Goal: Information Seeking & Learning: Check status

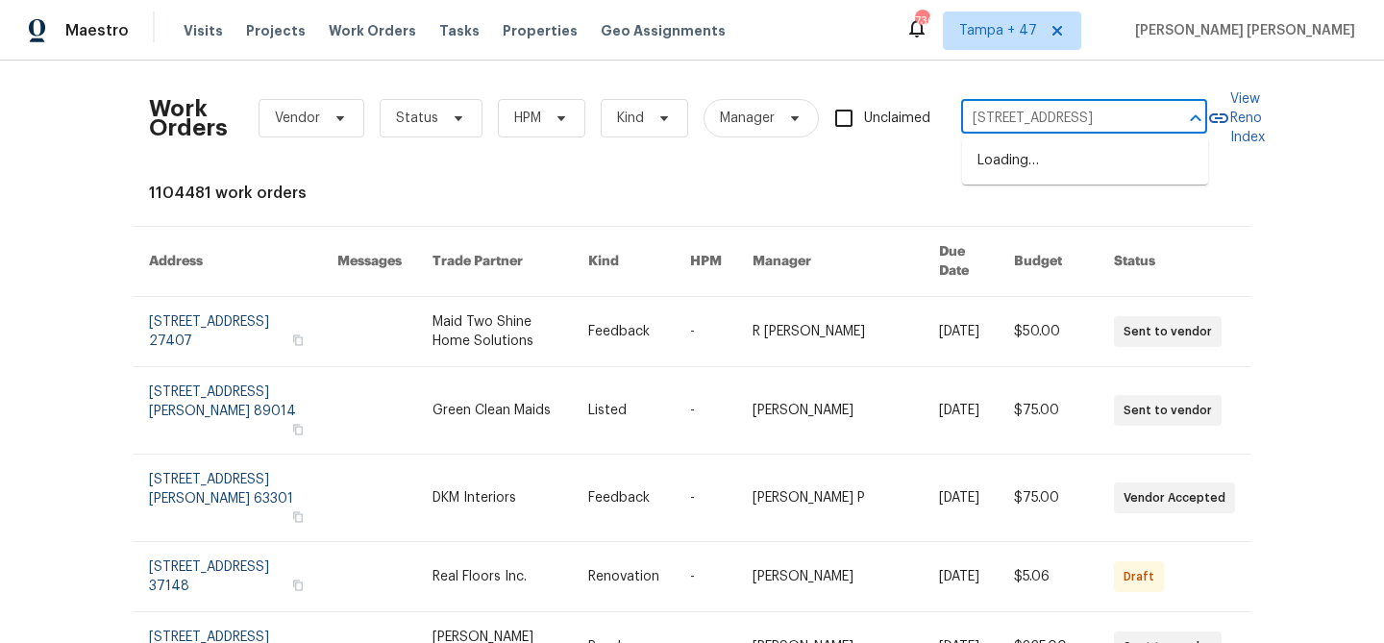
scroll to position [0, 74]
click at [1030, 169] on li "2805 Monthaven Dr, Arlington, TX 76001" at bounding box center [1085, 161] width 246 height 32
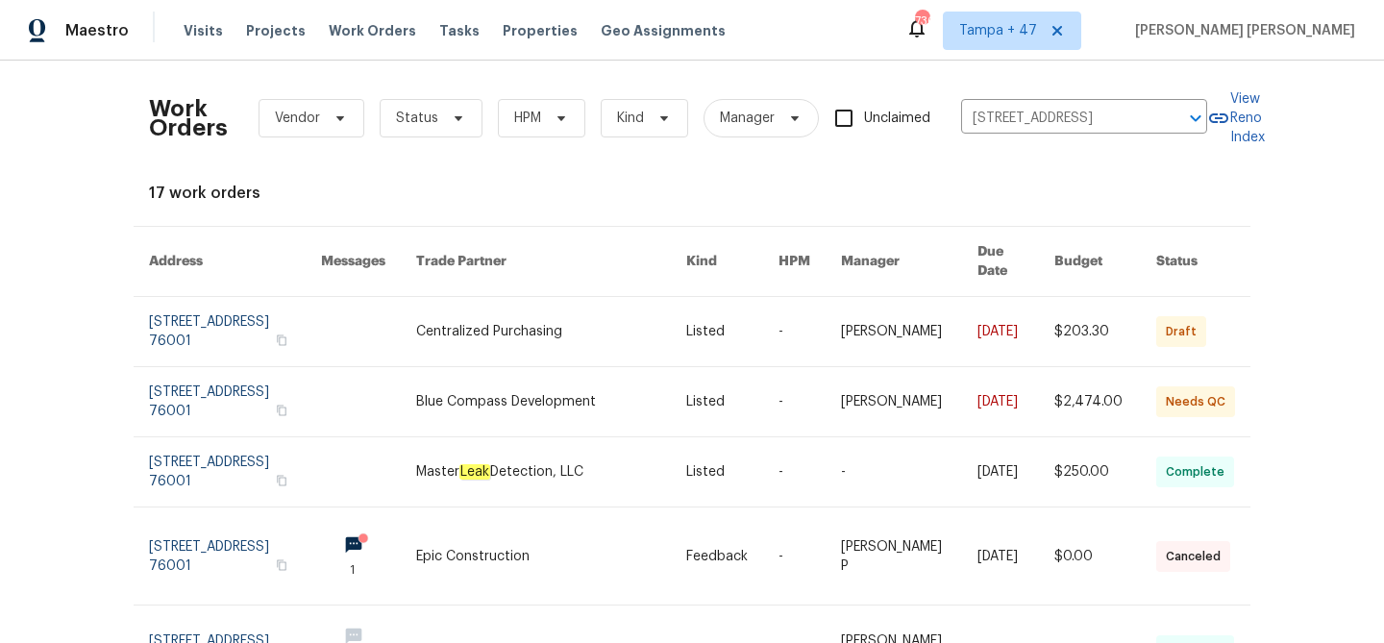
click at [638, 312] on link at bounding box center [551, 331] width 270 height 69
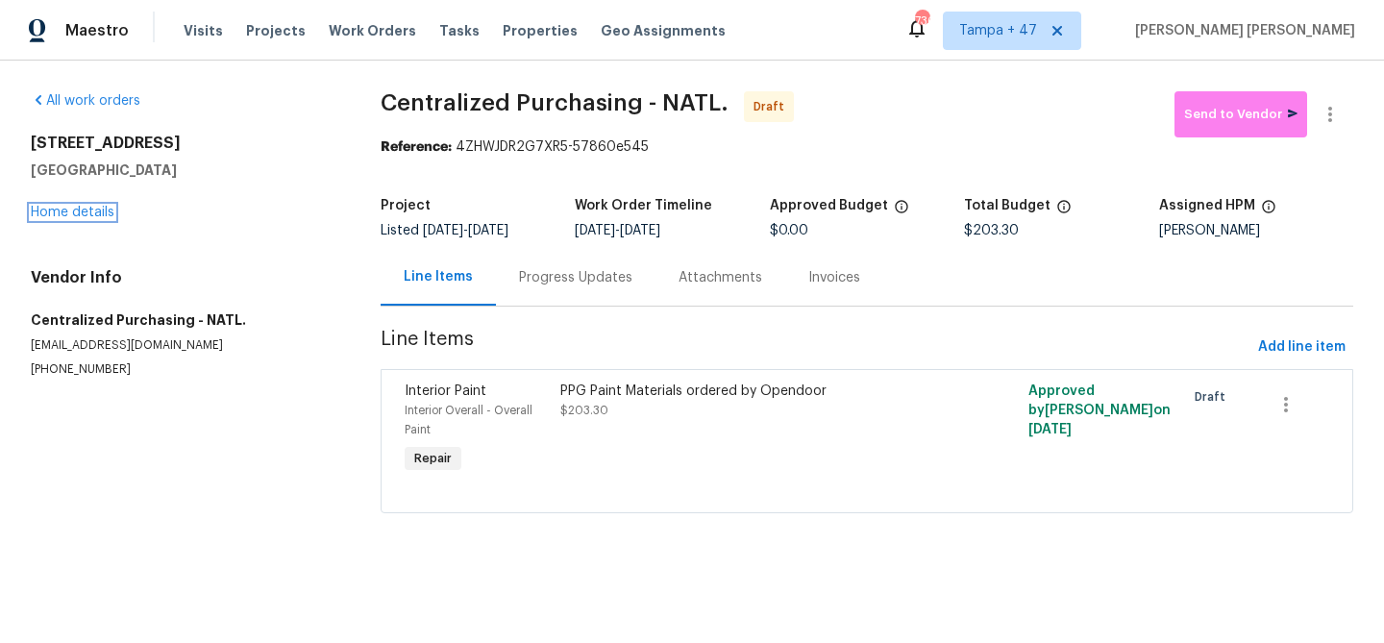
click at [91, 211] on link "Home details" at bounding box center [73, 212] width 84 height 13
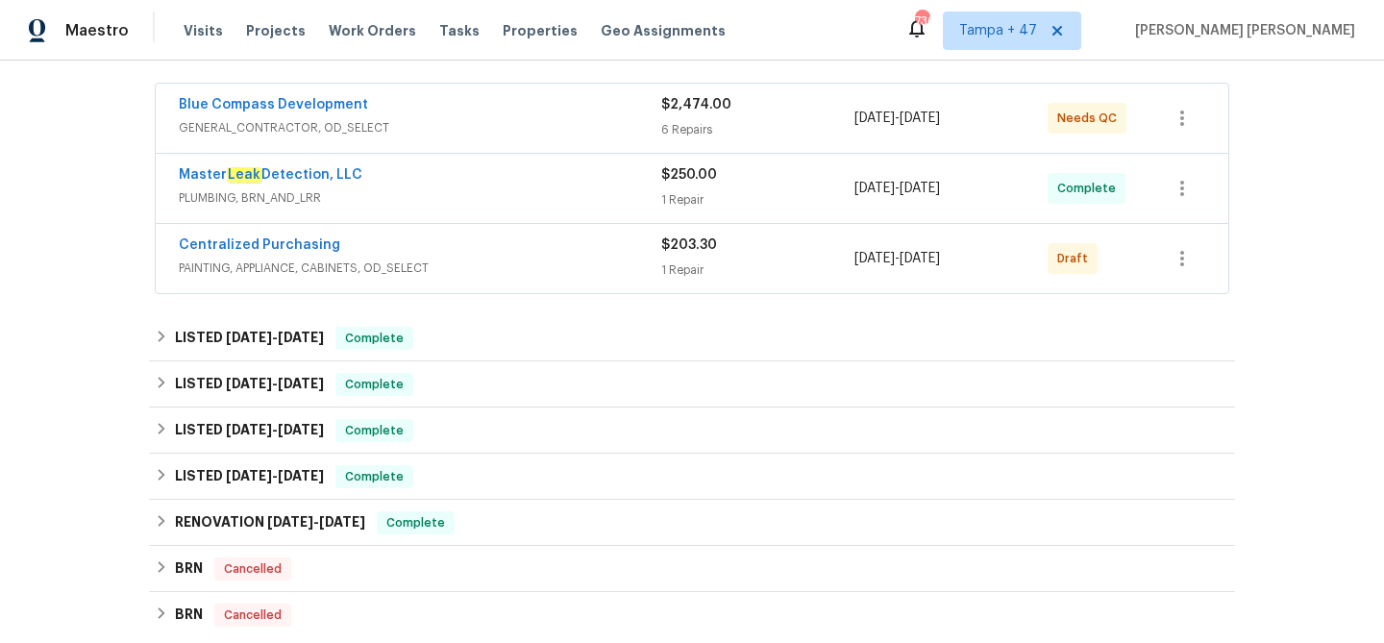
scroll to position [349, 0]
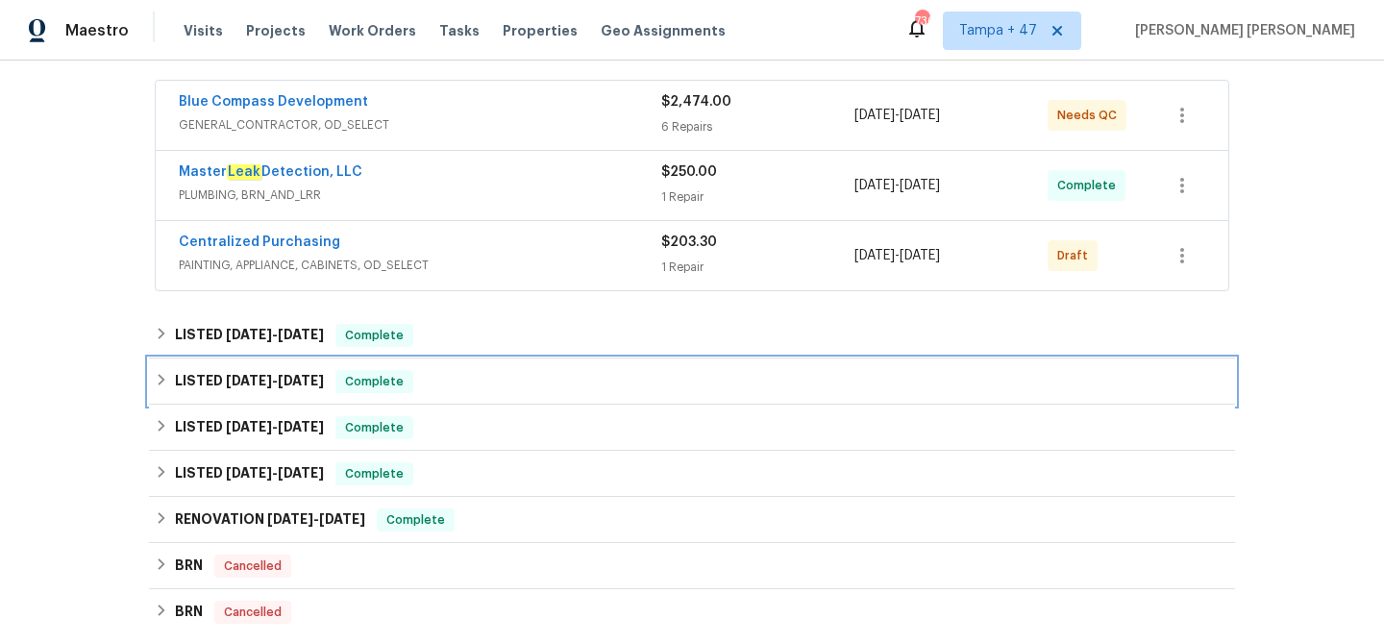
click at [405, 377] on span "Complete" at bounding box center [374, 381] width 74 height 19
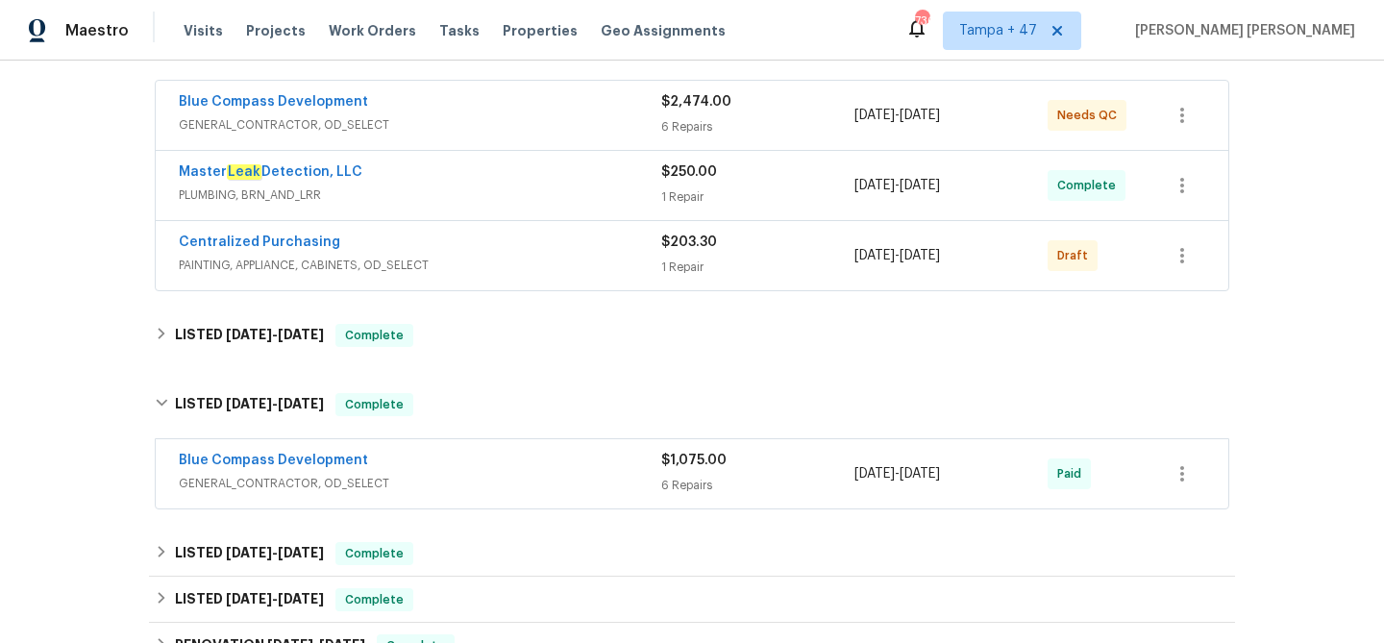
click at [498, 465] on div "Blue Compass Development" at bounding box center [420, 462] width 482 height 23
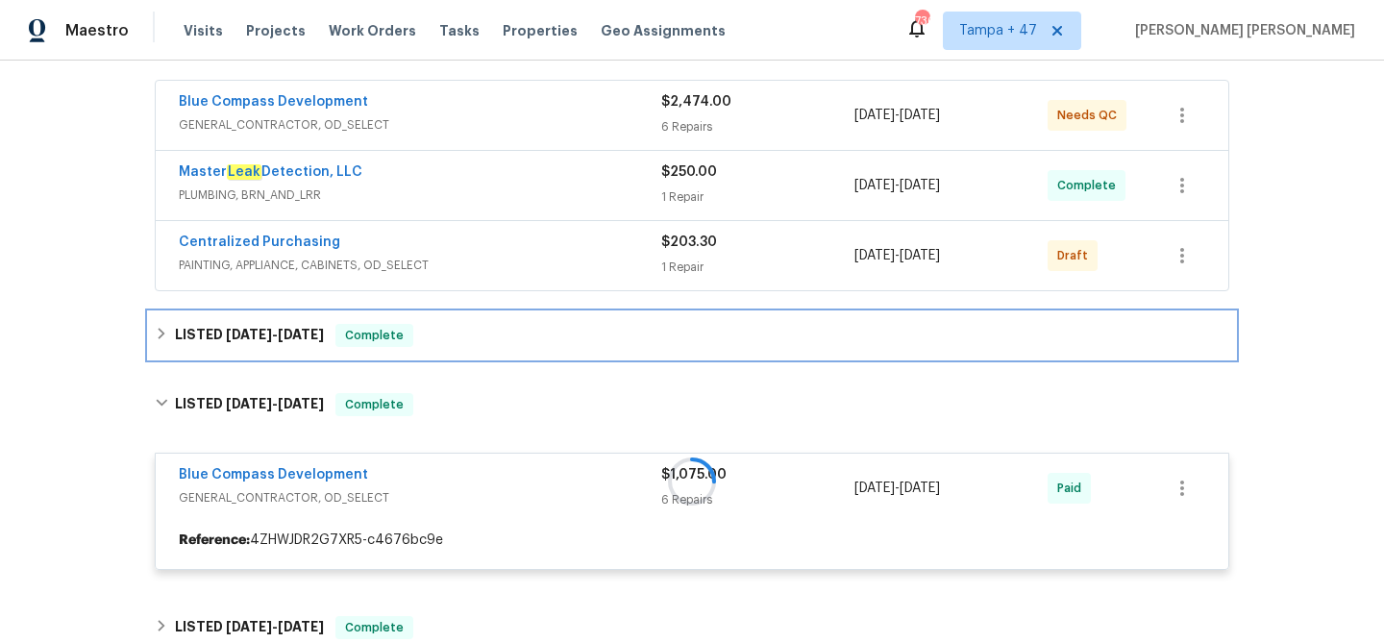
click at [519, 335] on div "LISTED 7/15/25 - 8/7/25 Complete" at bounding box center [692, 335] width 1074 height 23
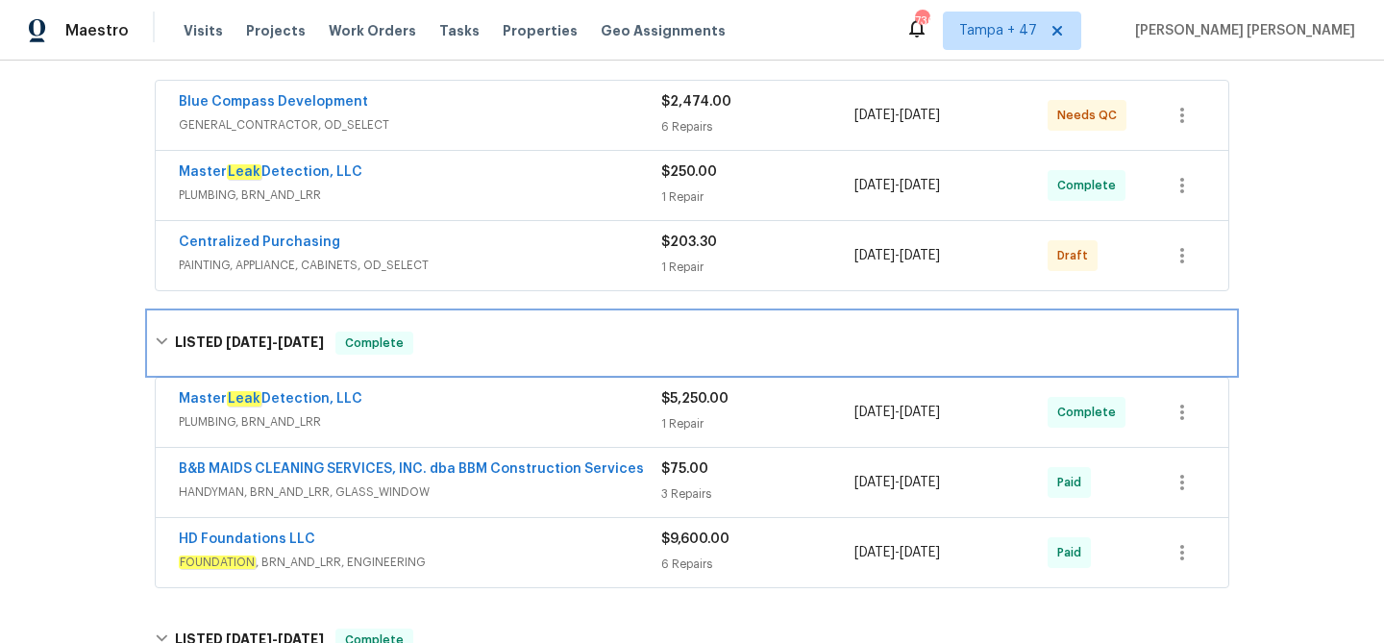
scroll to position [427, 0]
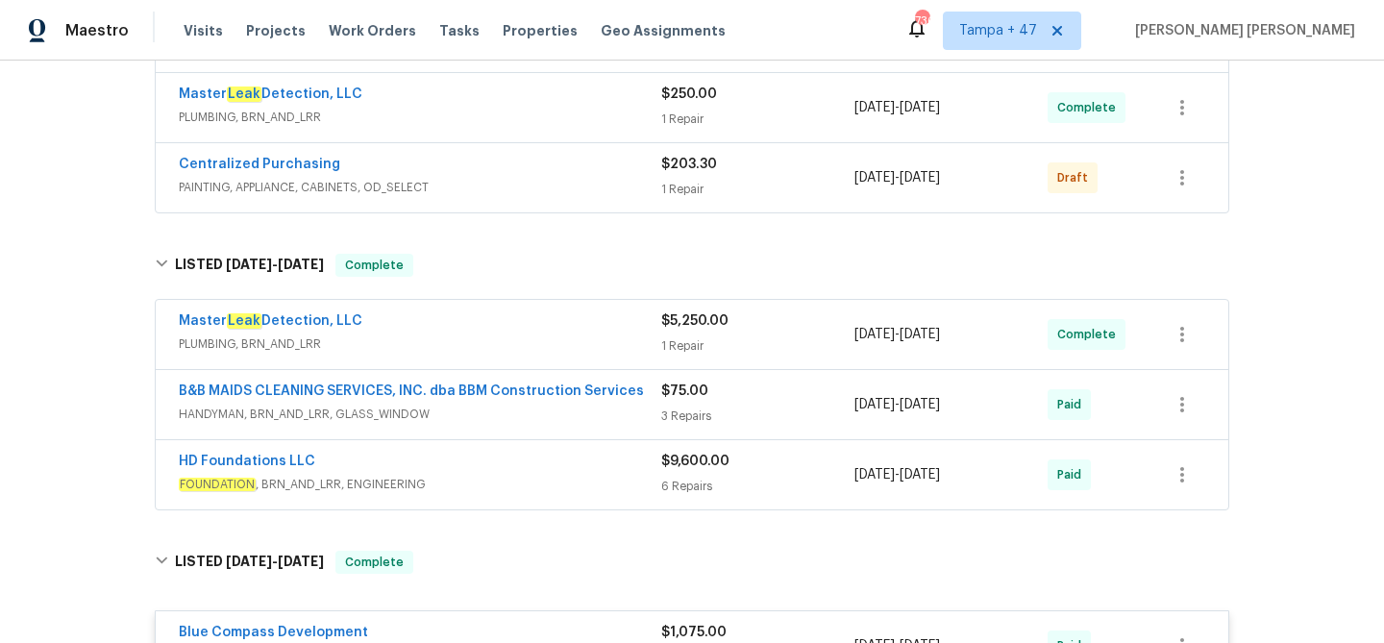
click at [592, 480] on span "FOUNDATION , BRN_AND_LRR, ENGINEERING" at bounding box center [420, 484] width 482 height 19
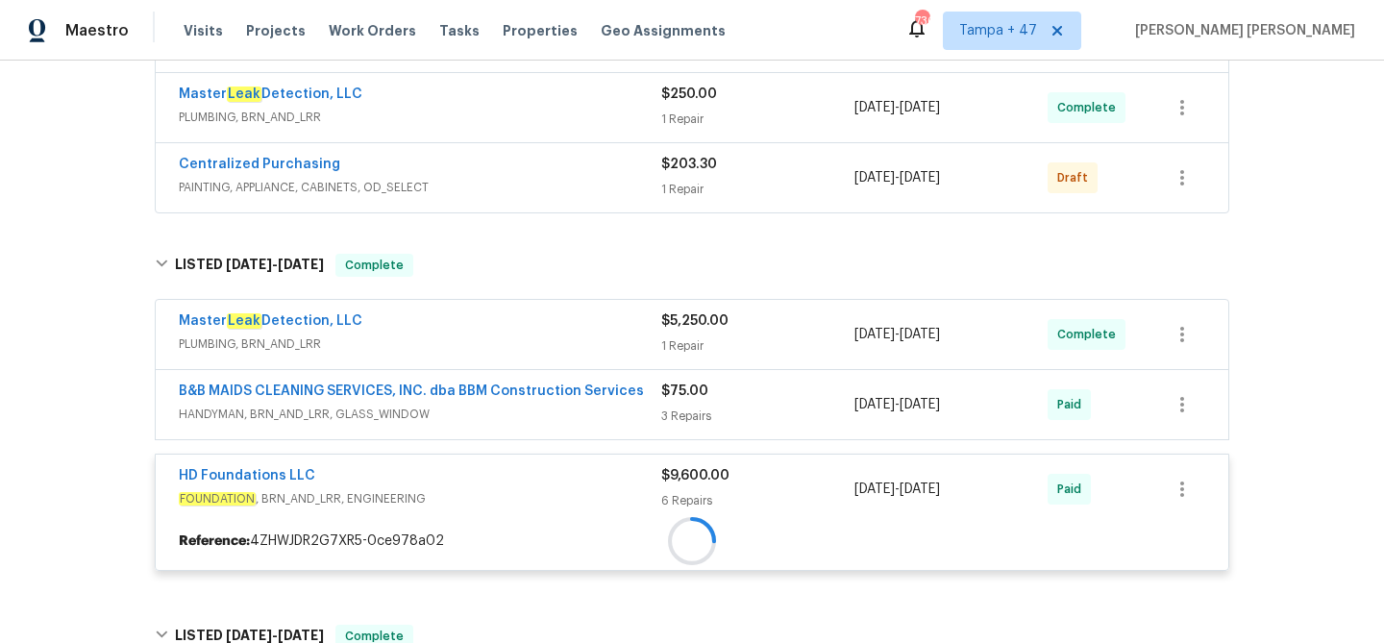
scroll to position [408, 0]
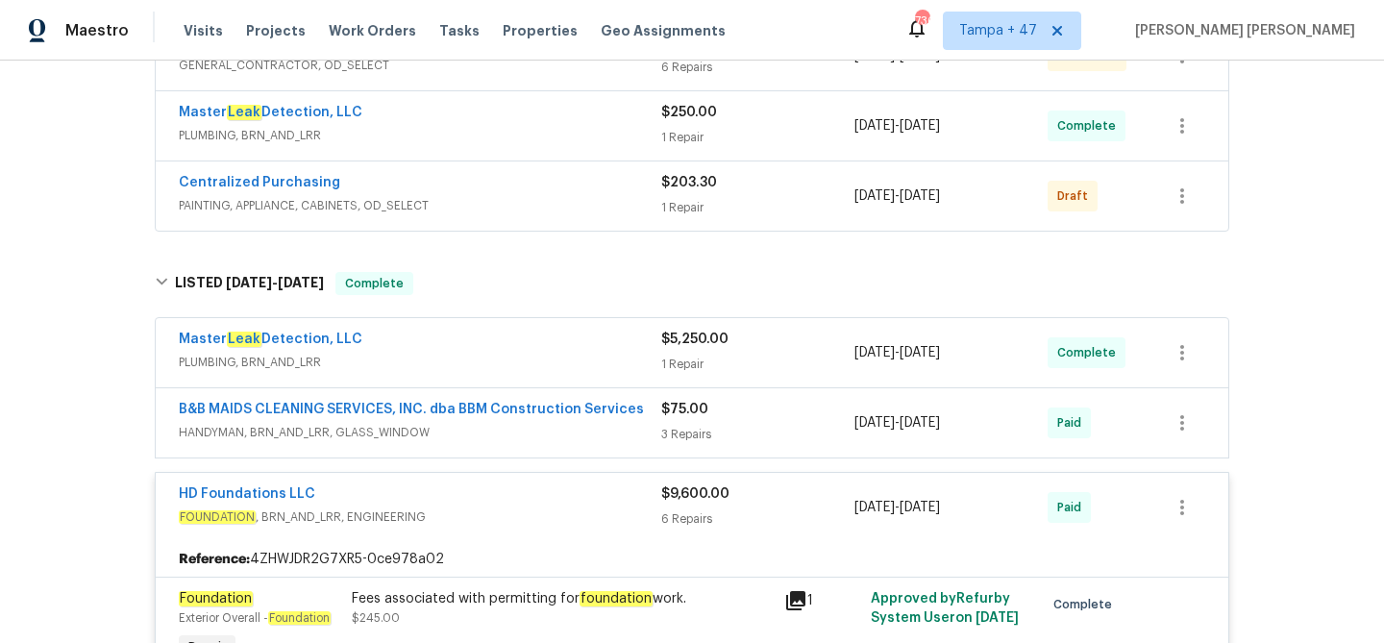
click at [619, 419] on div "B&B MAIDS CLEANING SERVICES, INC. dba BBM Construction Services" at bounding box center [420, 411] width 482 height 23
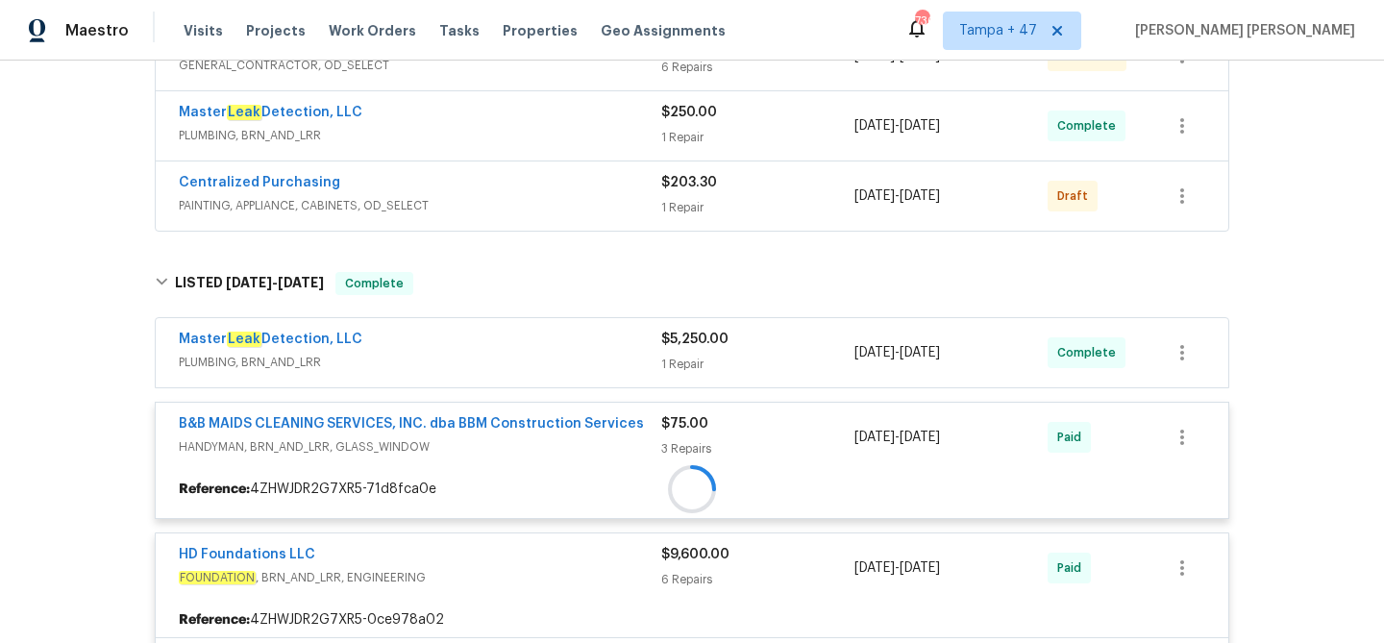
scroll to position [374, 0]
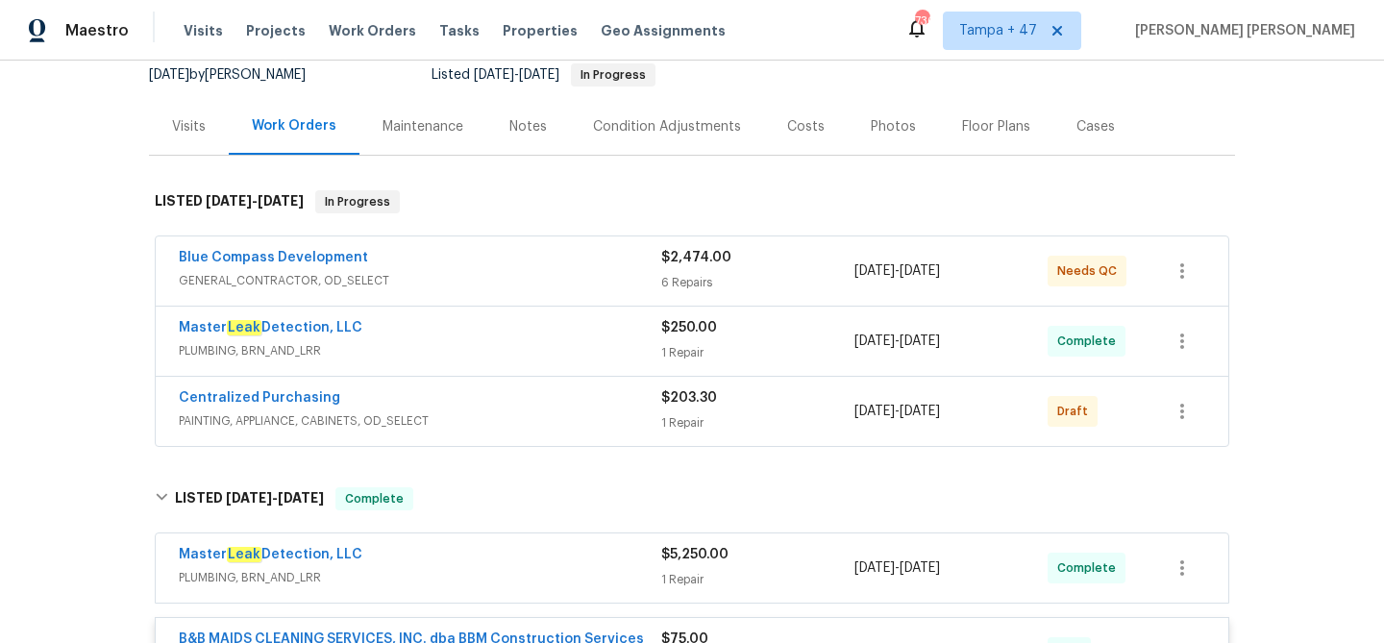
scroll to position [143, 0]
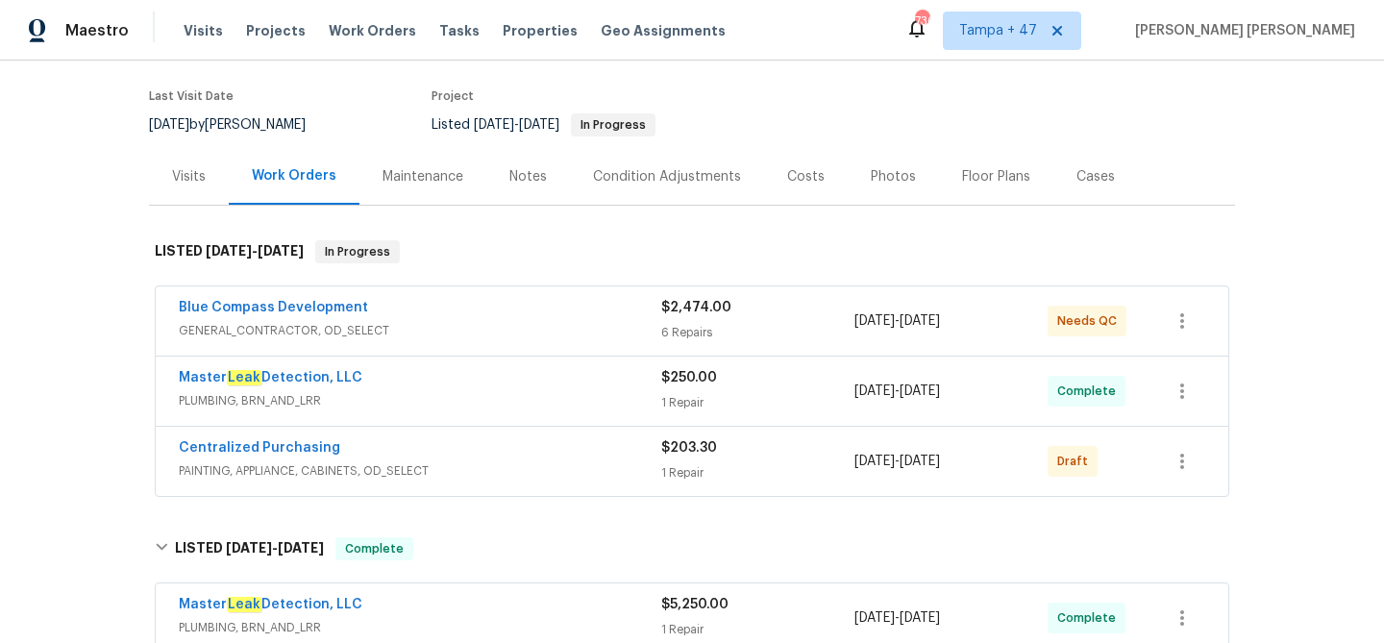
click at [600, 454] on div "Centralized Purchasing" at bounding box center [420, 449] width 482 height 23
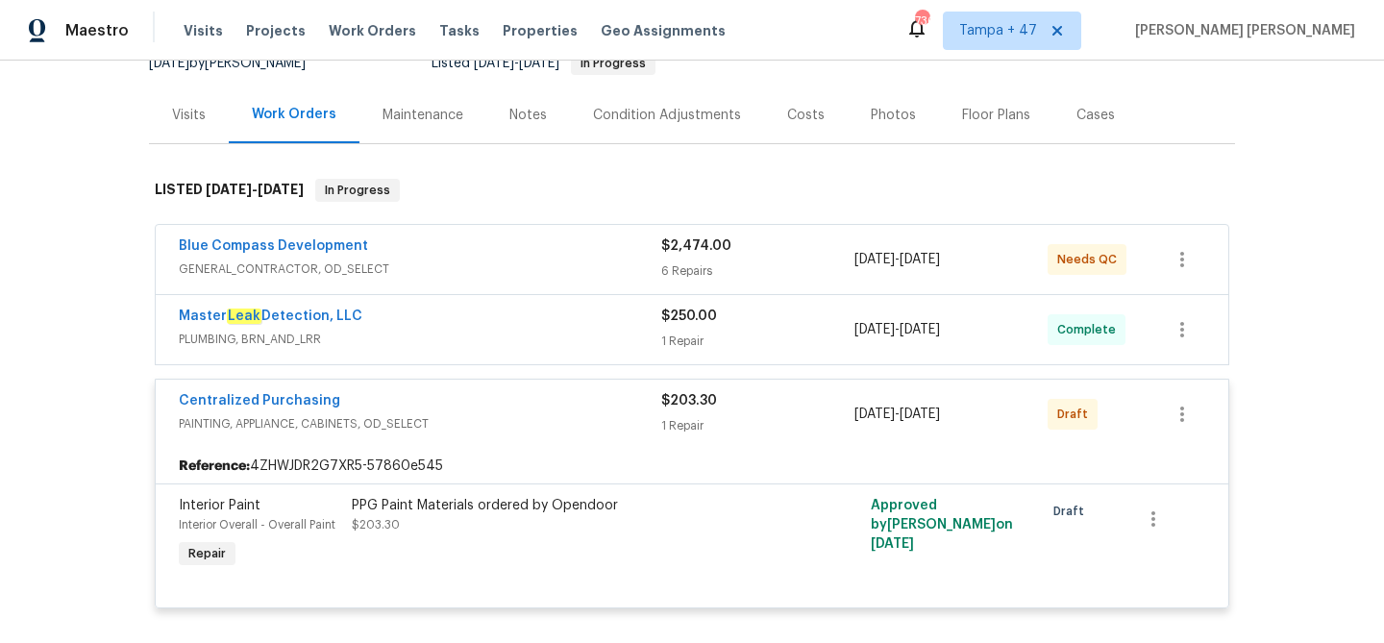
scroll to position [230, 0]
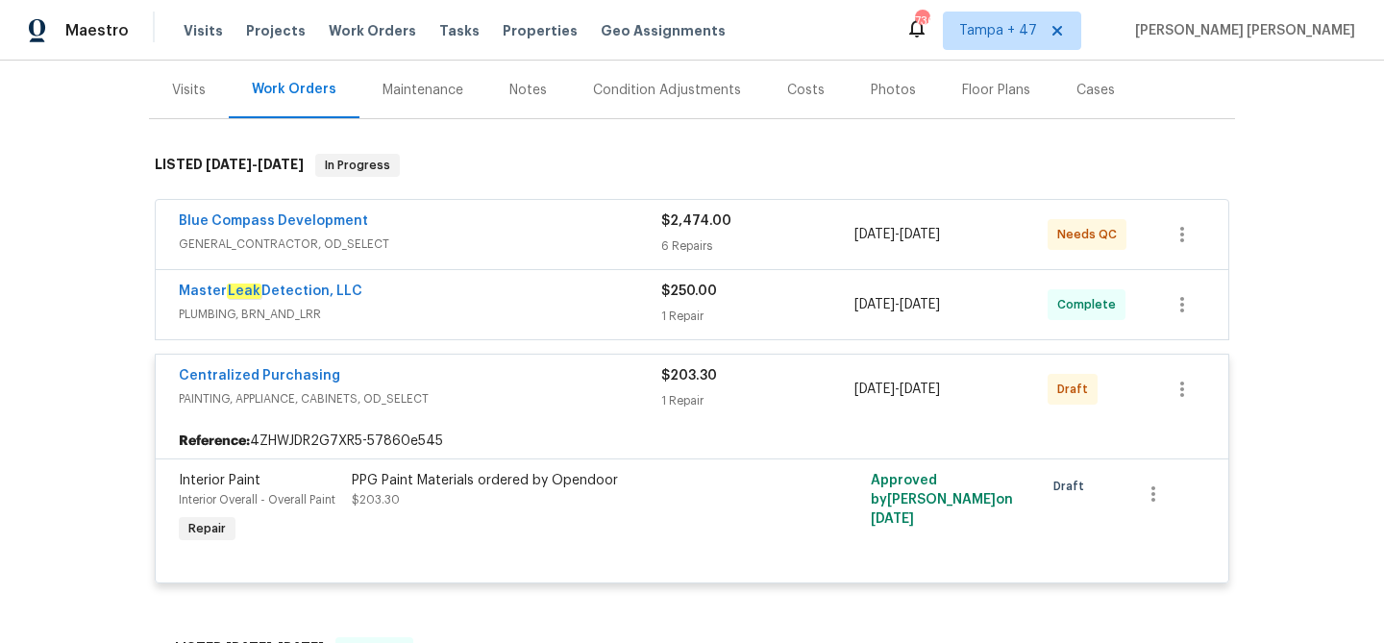
click at [613, 371] on div "Centralized Purchasing" at bounding box center [420, 377] width 482 height 23
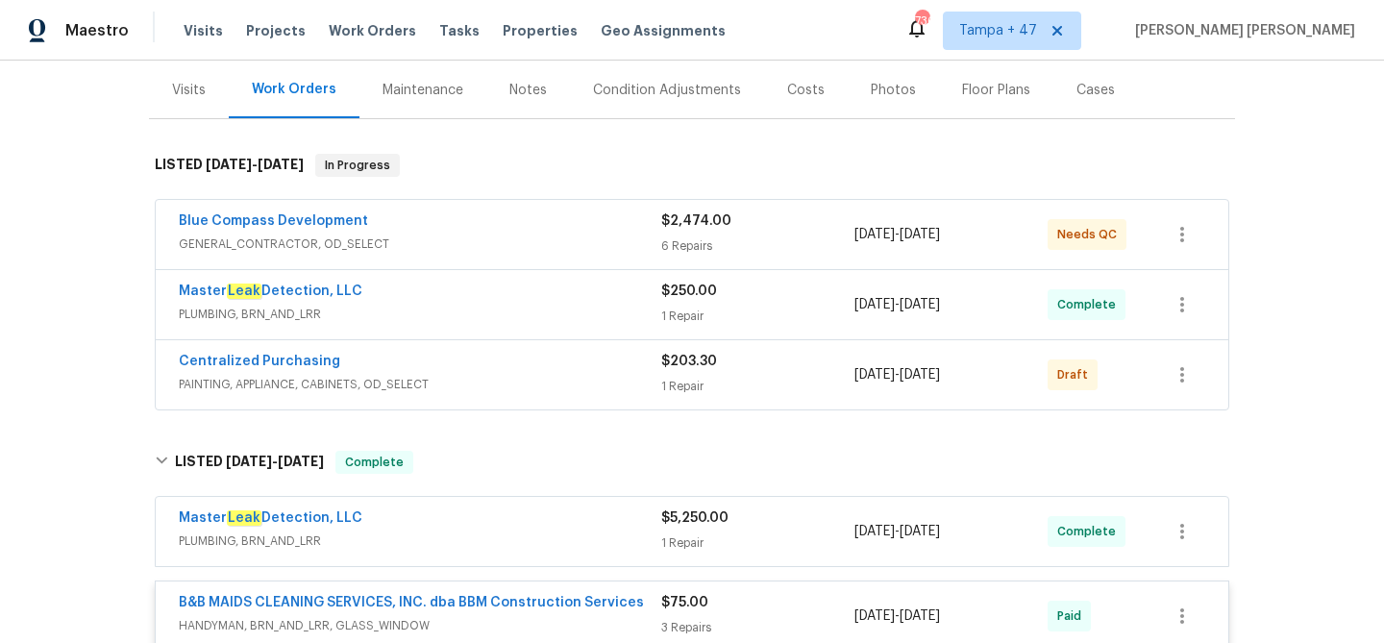
click at [616, 301] on div "Master Leak Detection, LLC" at bounding box center [420, 293] width 482 height 23
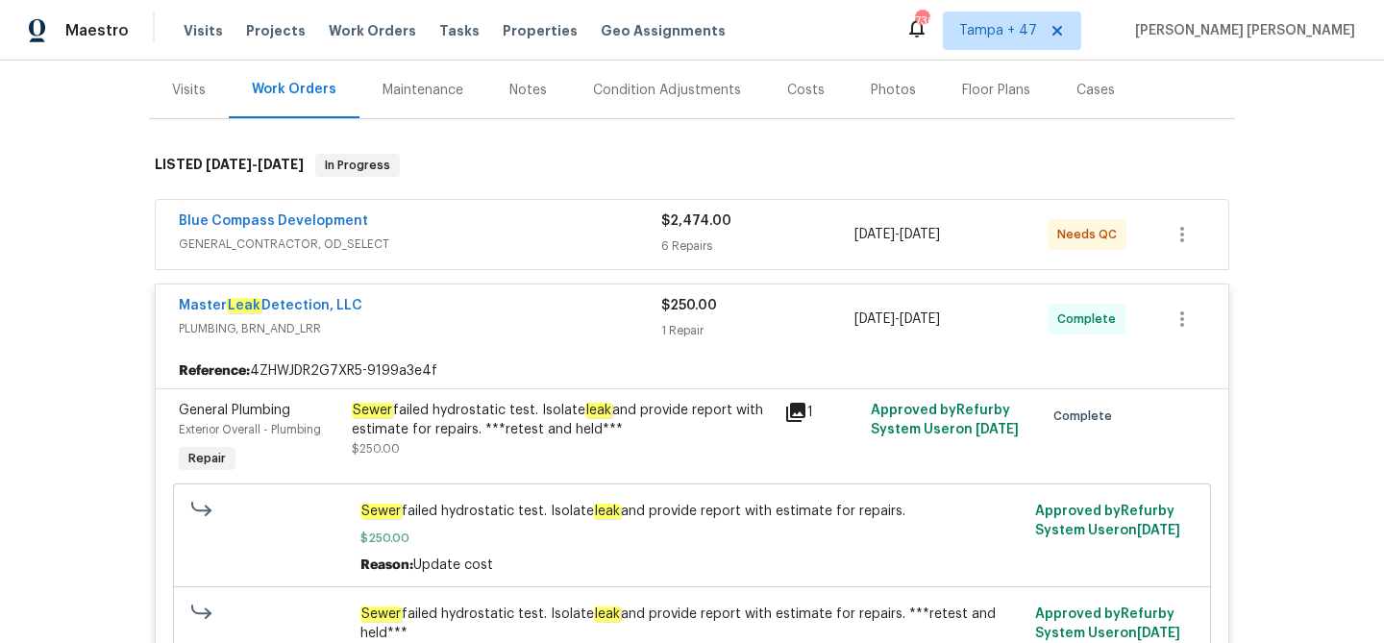
click at [611, 241] on span "GENERAL_CONTRACTOR, OD_SELECT" at bounding box center [420, 243] width 482 height 19
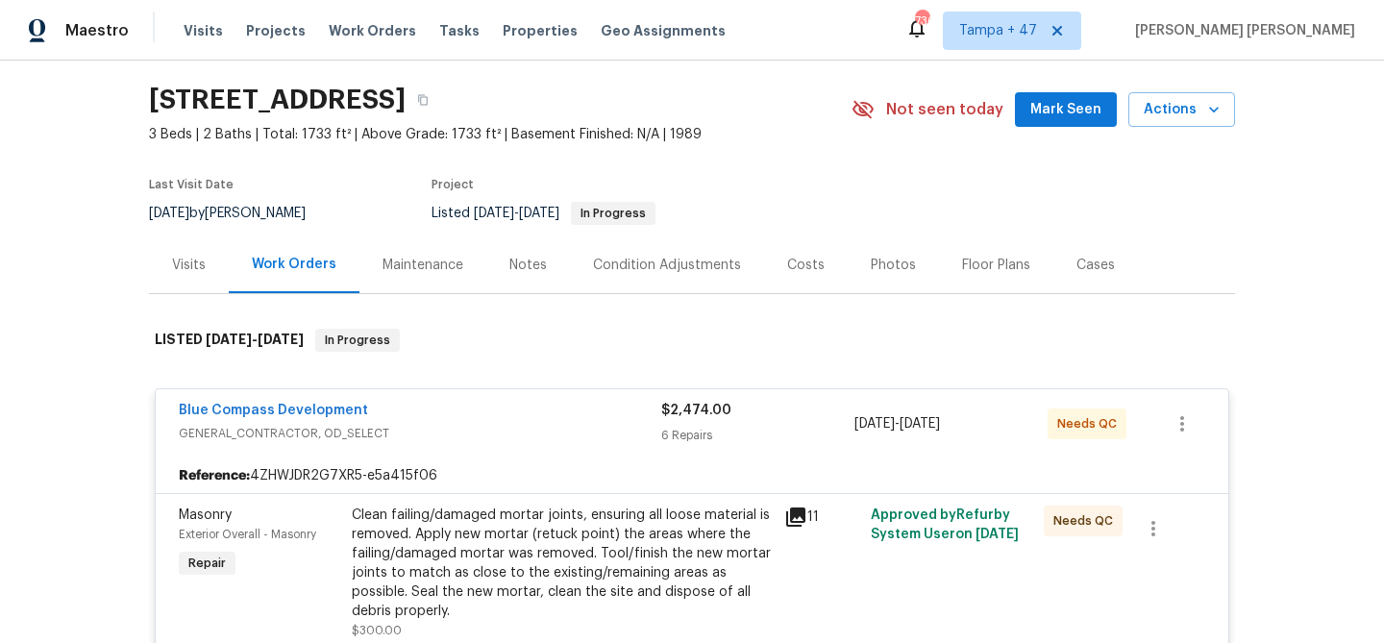
scroll to position [63, 0]
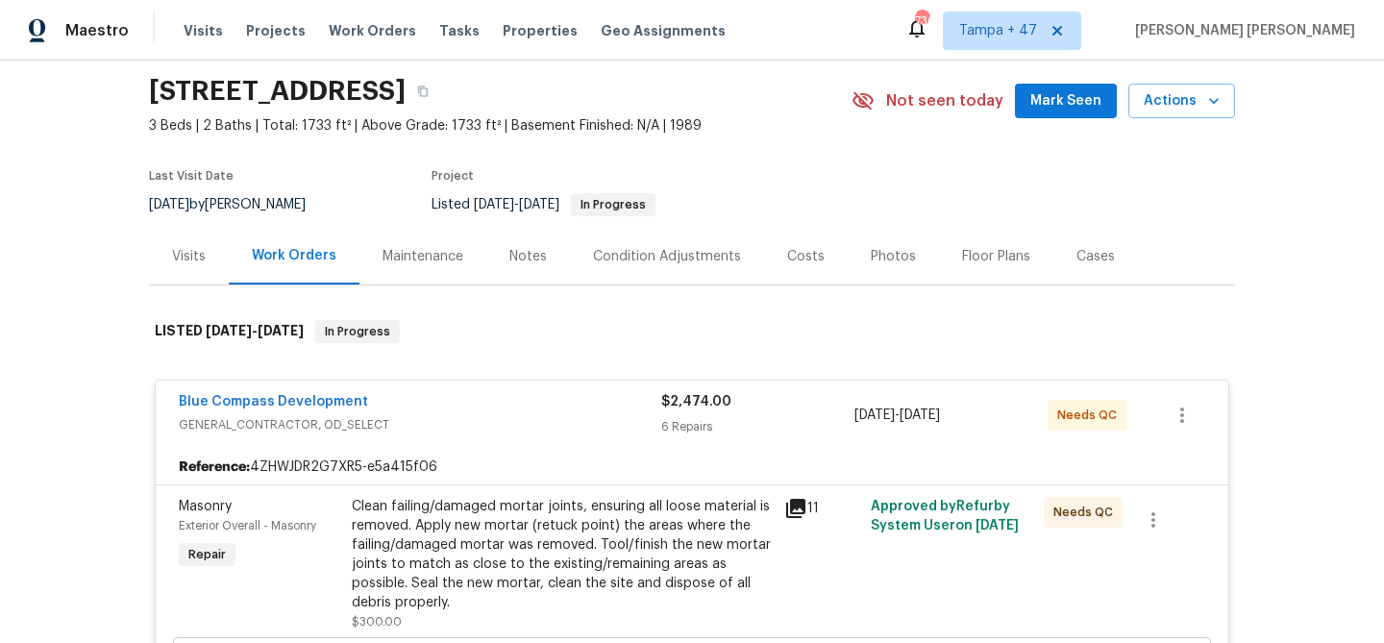
click at [501, 440] on div "Blue Compass Development GENERAL_CONTRACTOR, OD_SELECT $2,474.00 6 Repairs 8/8/…" at bounding box center [692, 415] width 1072 height 69
click at [537, 421] on span "GENERAL_CONTRACTOR, OD_SELECT" at bounding box center [420, 424] width 482 height 19
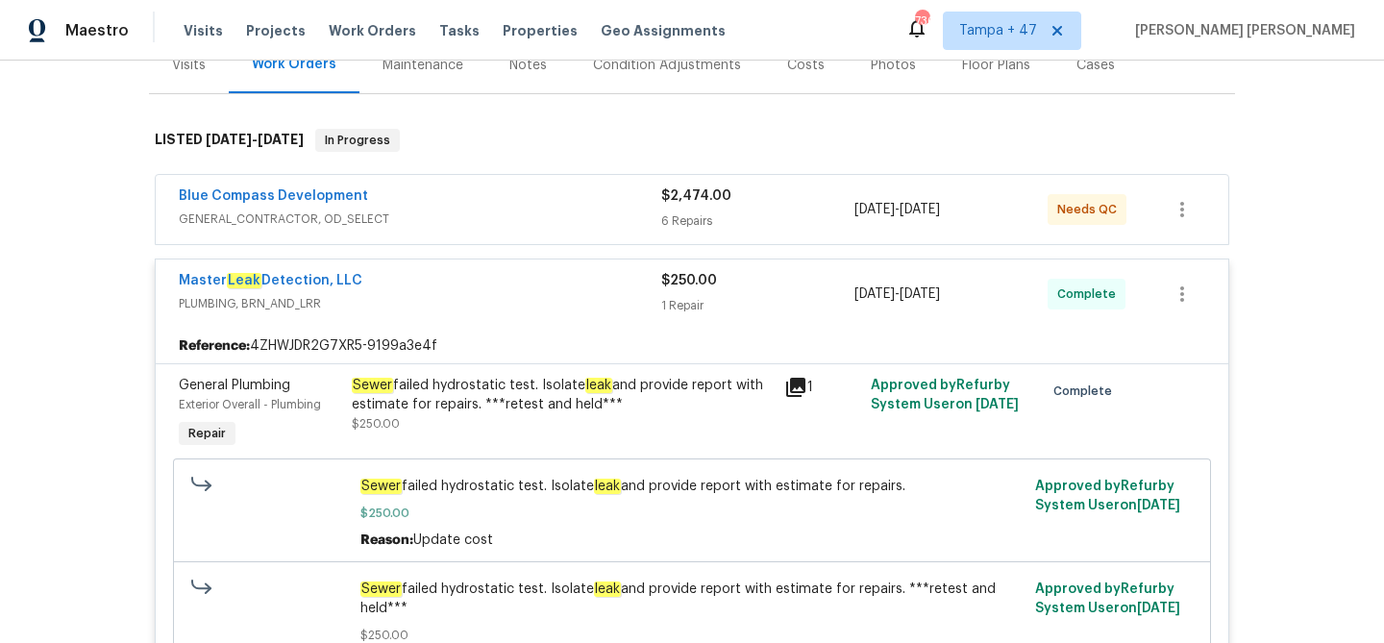
scroll to position [256, 0]
click at [520, 287] on div "Master Leak Detection, LLC" at bounding box center [420, 281] width 482 height 23
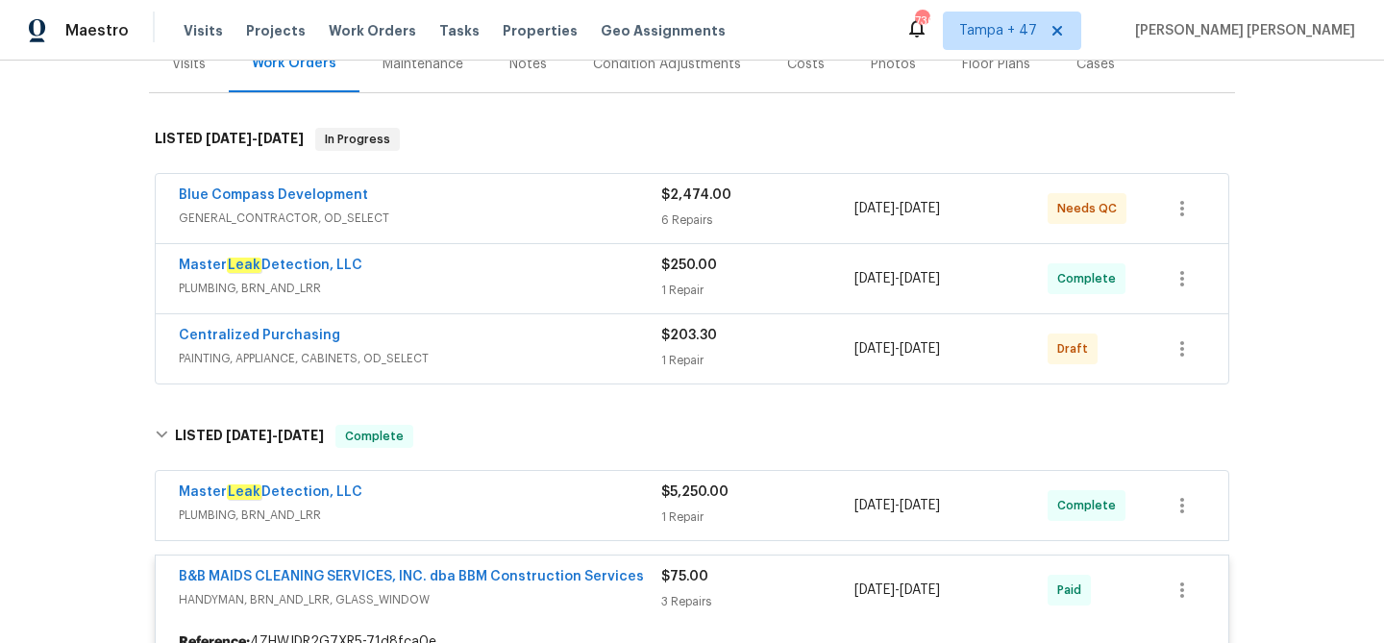
click at [533, 287] on span "PLUMBING, BRN_AND_LRR" at bounding box center [420, 288] width 482 height 19
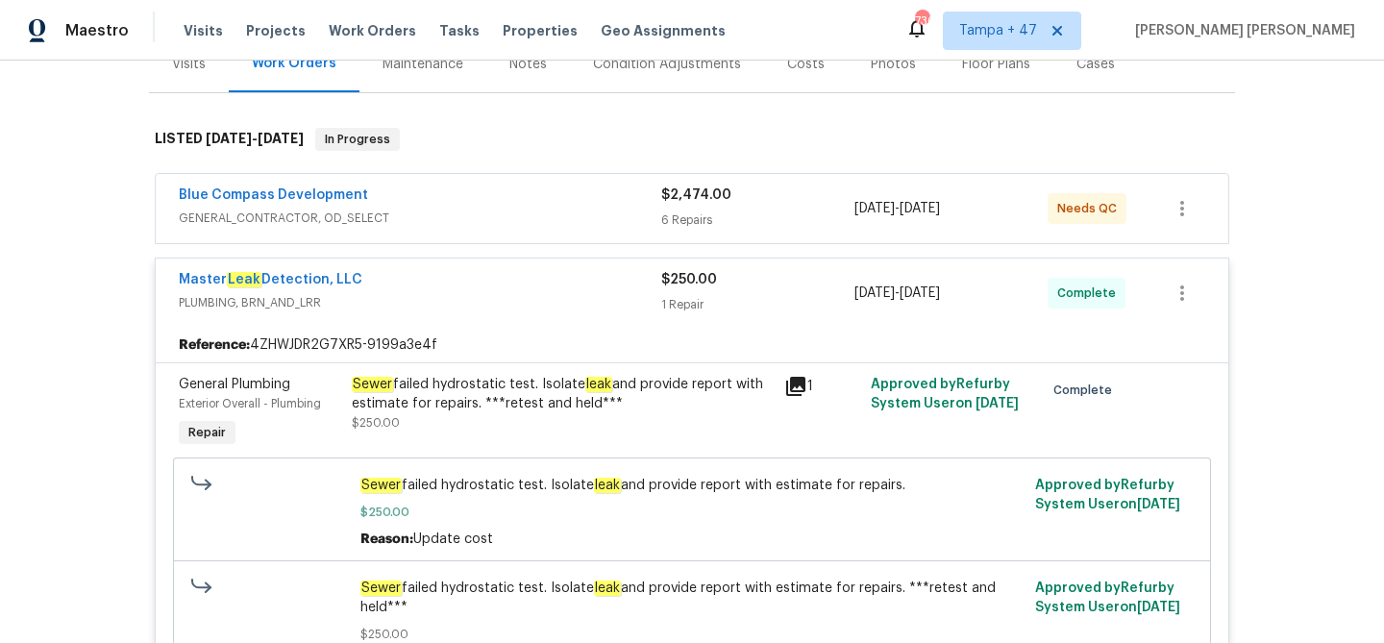
click at [428, 284] on div "Master Leak Detection, LLC" at bounding box center [420, 281] width 482 height 23
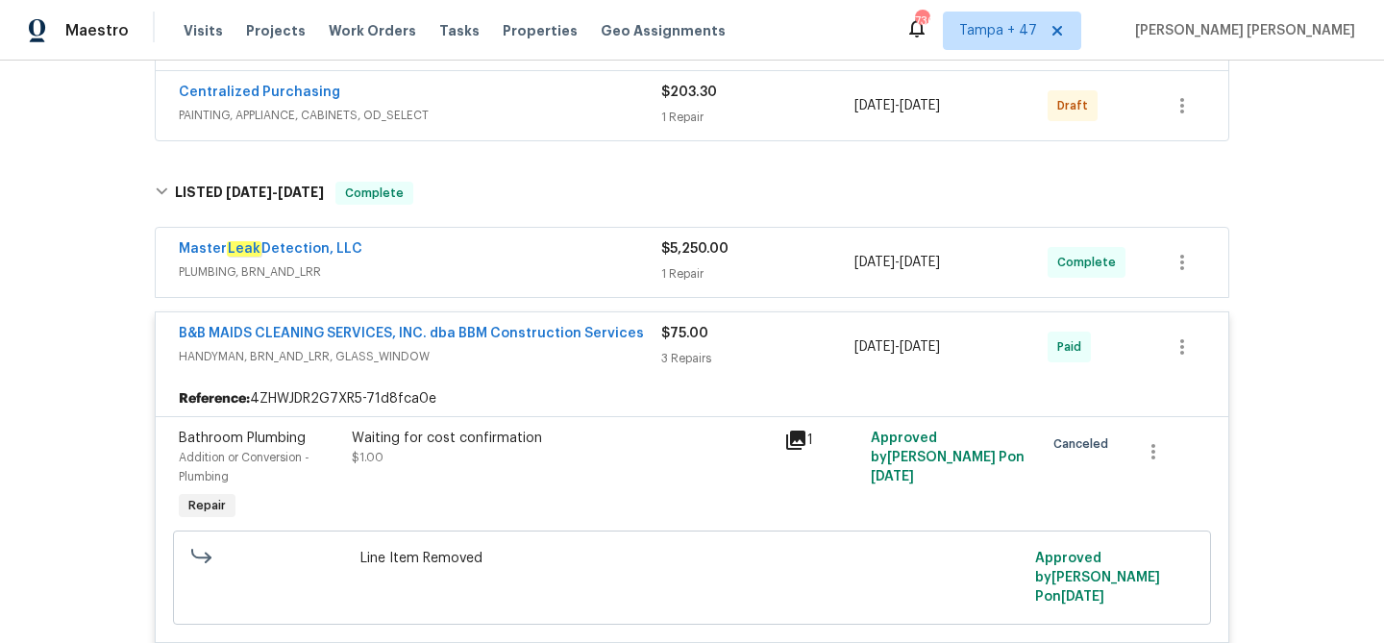
scroll to position [500, 0]
click at [445, 271] on span "PLUMBING, BRN_AND_LRR" at bounding box center [420, 270] width 482 height 19
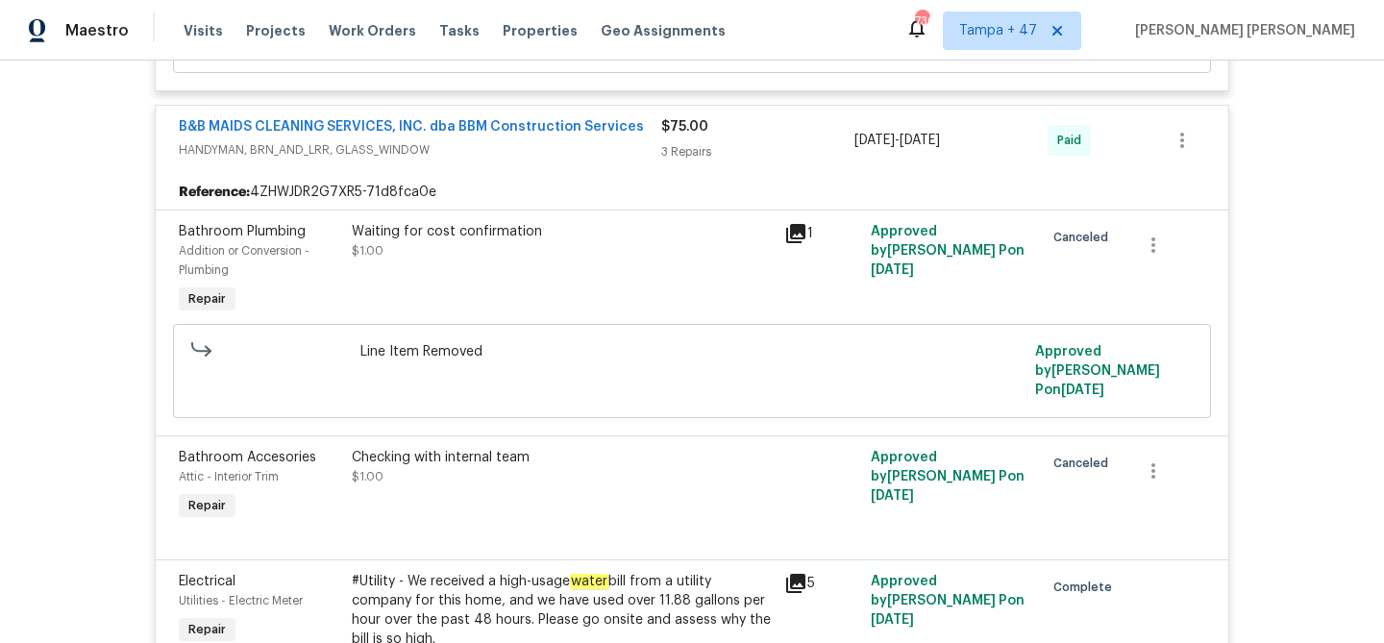
scroll to position [965, 0]
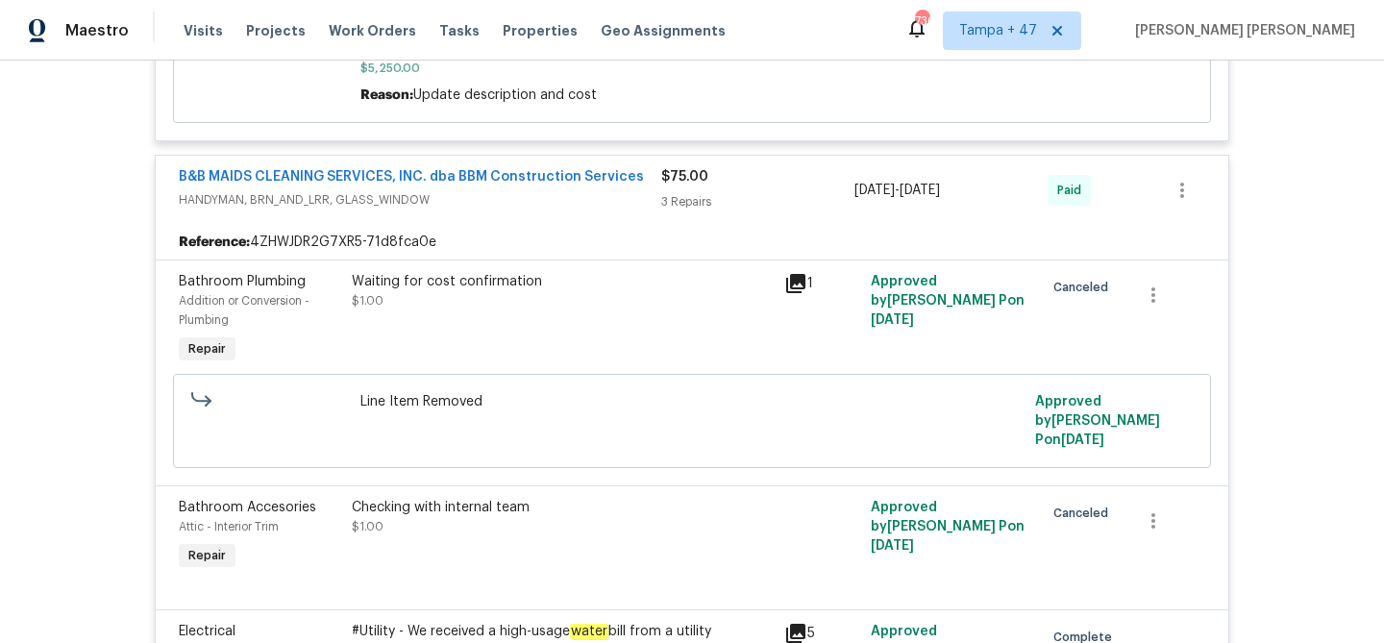
click at [627, 190] on span "HANDYMAN, BRN_AND_LRR, GLASS_WINDOW" at bounding box center [420, 199] width 482 height 19
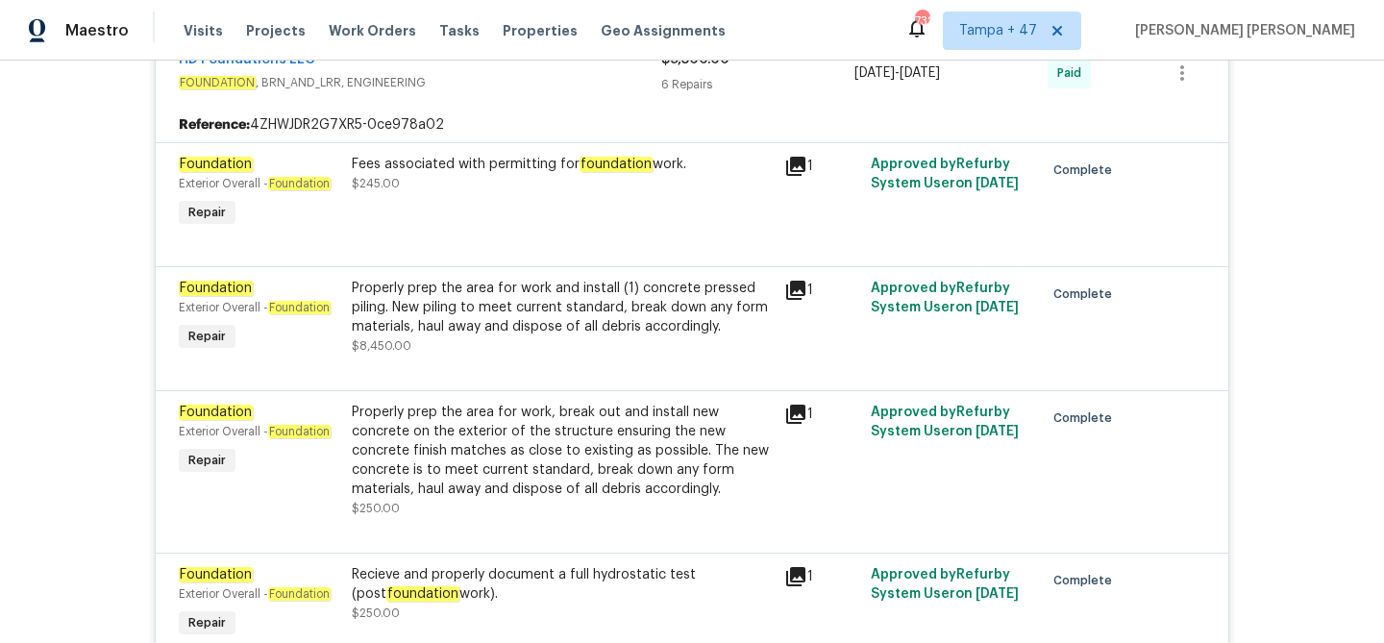
scroll to position [1184, 0]
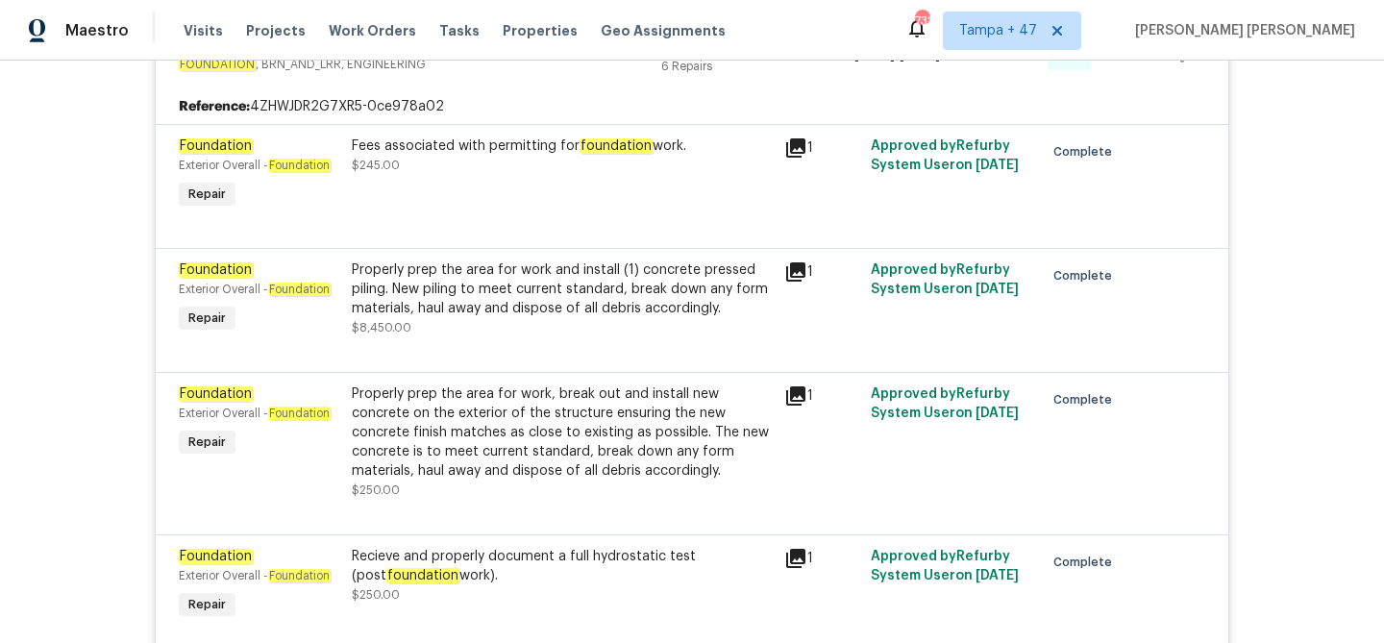
click at [800, 549] on icon at bounding box center [795, 558] width 19 height 19
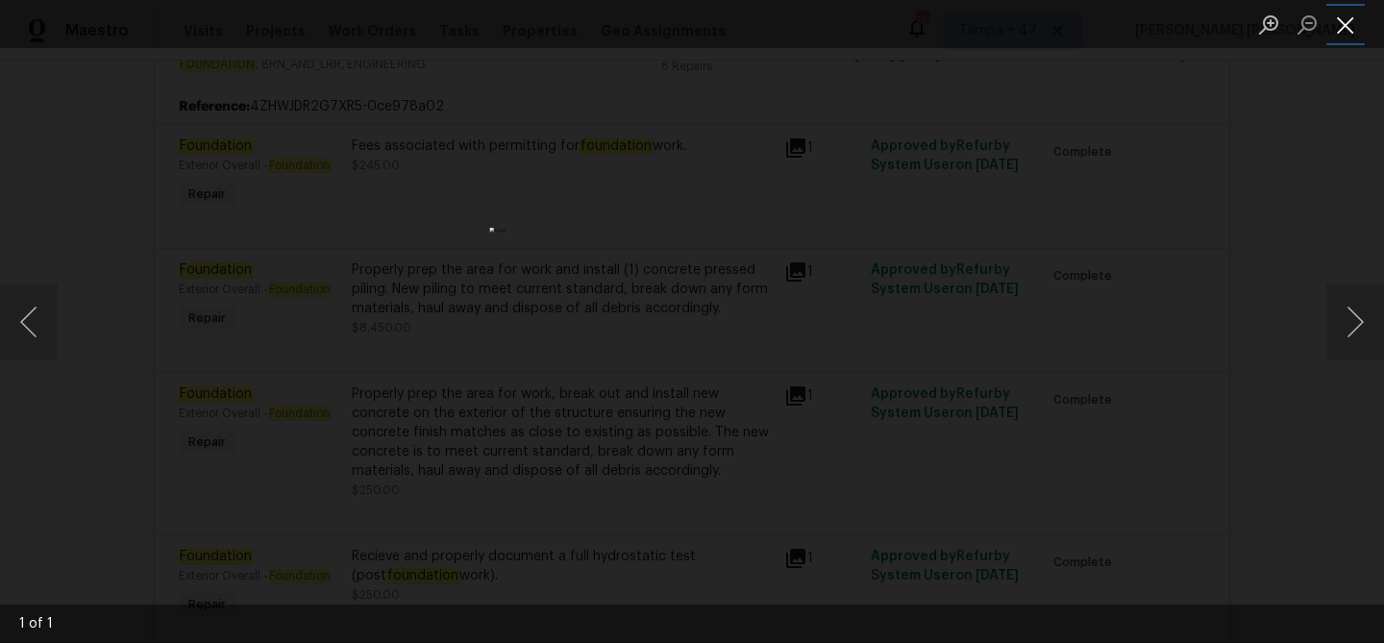
click at [1350, 13] on button "Close lightbox" at bounding box center [1345, 25] width 38 height 34
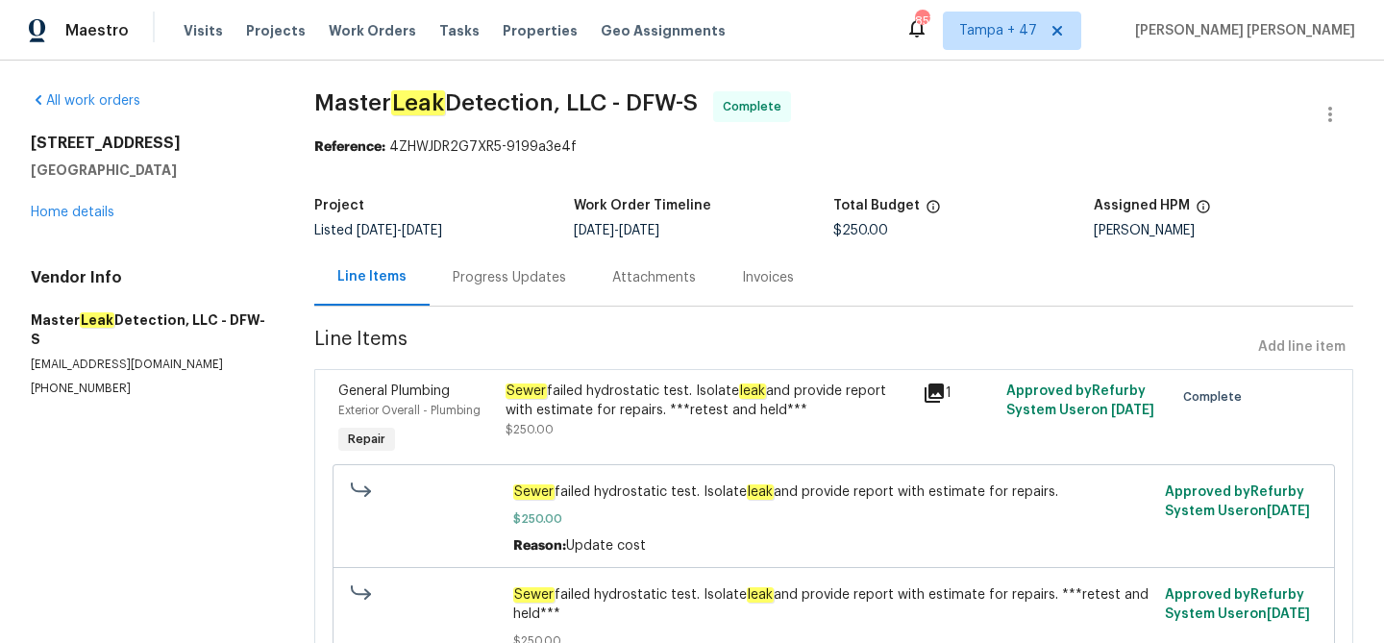
click at [441, 273] on div "Progress Updates" at bounding box center [510, 277] width 160 height 57
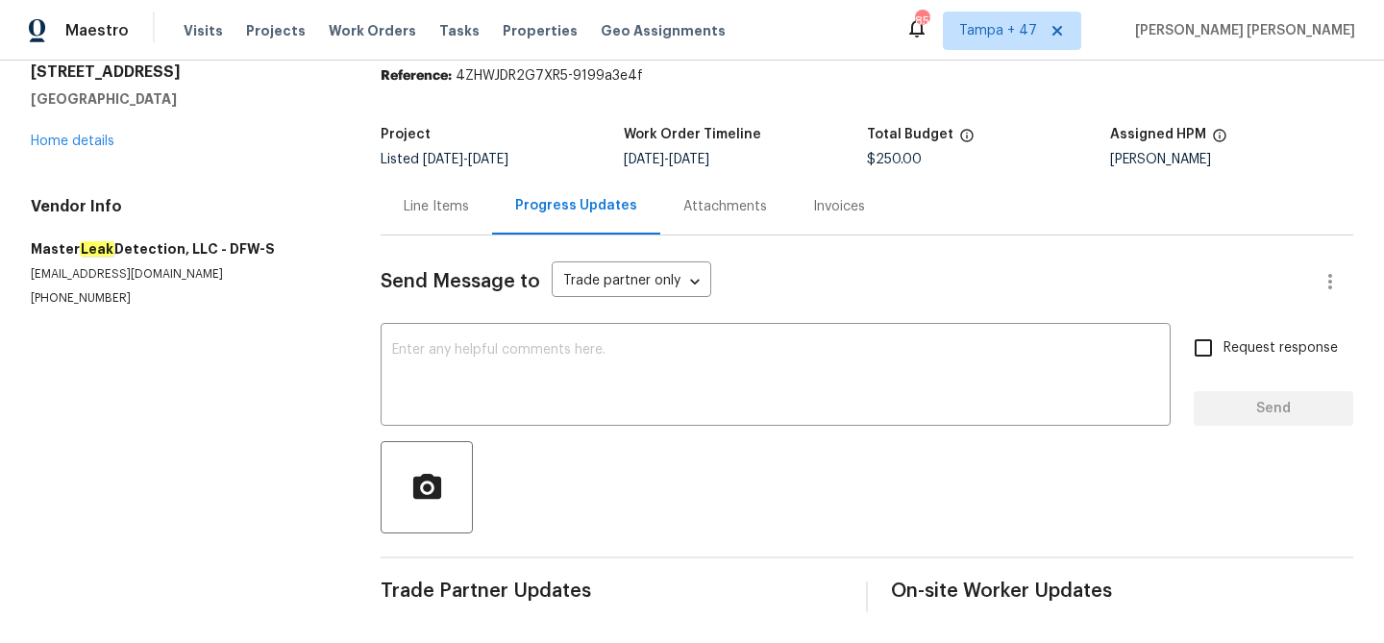
scroll to position [71, 0]
click at [435, 194] on div "Line Items" at bounding box center [436, 206] width 111 height 57
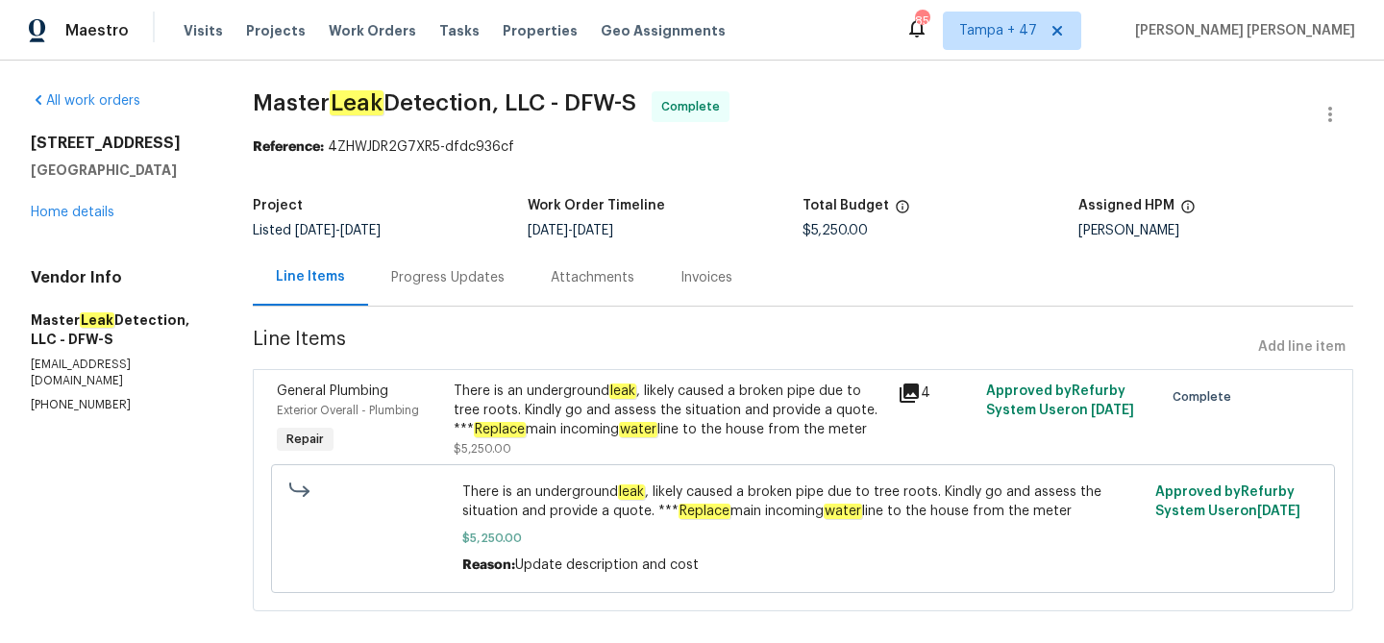
click at [464, 274] on div "Progress Updates" at bounding box center [447, 277] width 113 height 19
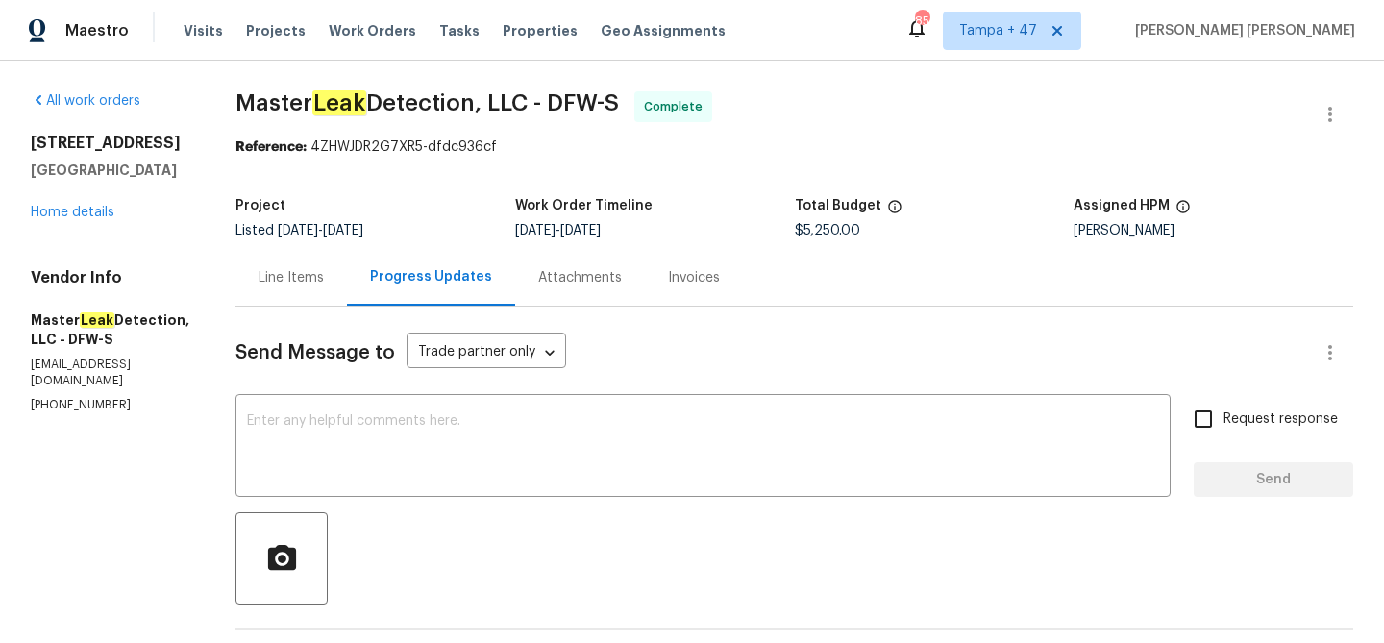
click at [290, 280] on div "Line Items" at bounding box center [290, 277] width 65 height 19
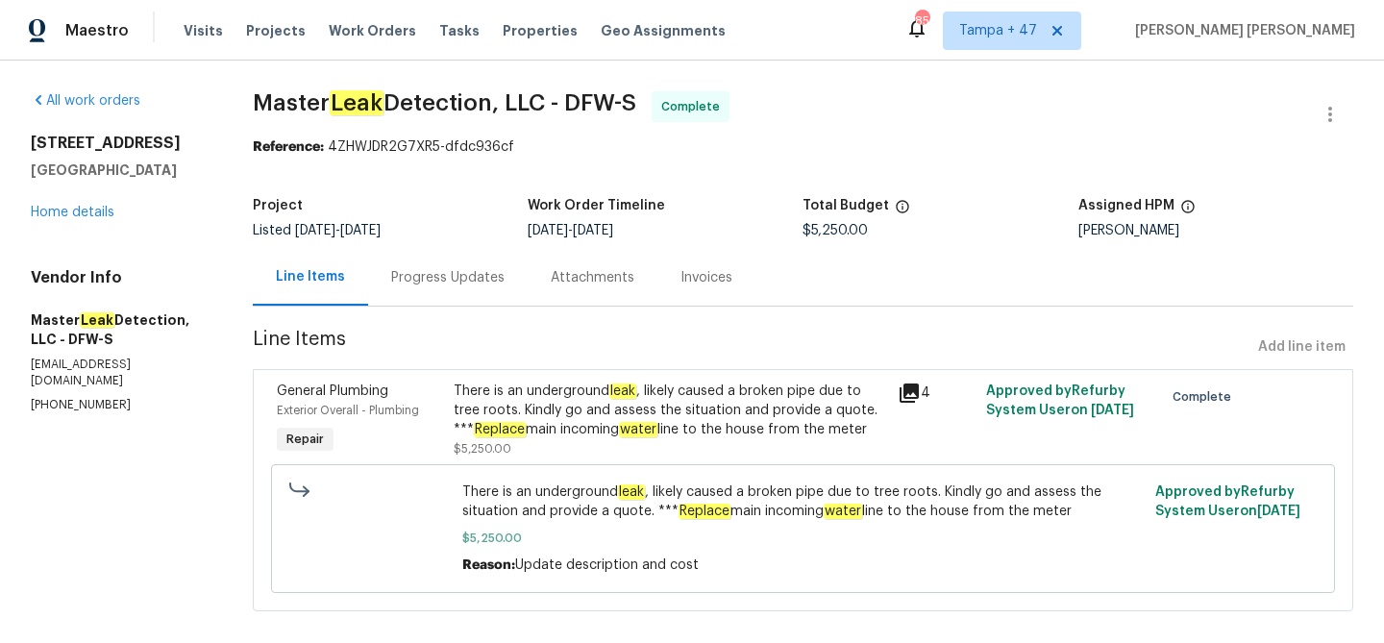
click at [459, 281] on div "Progress Updates" at bounding box center [447, 277] width 113 height 19
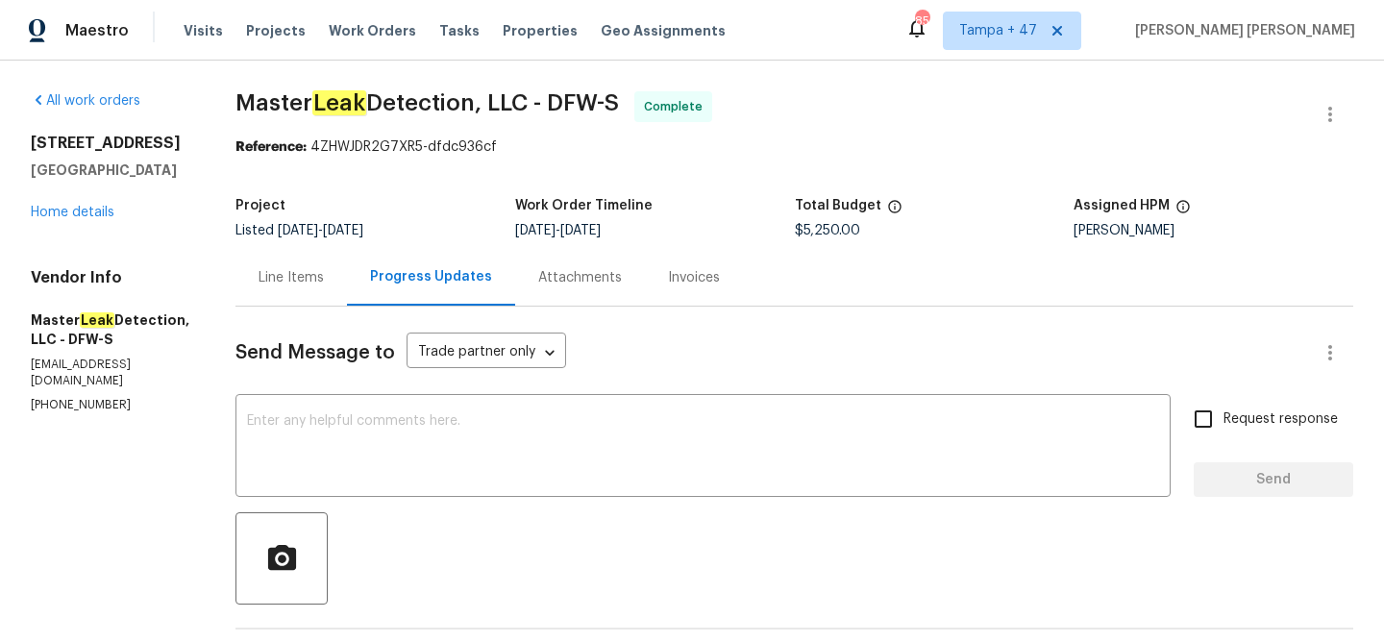
click at [315, 286] on div "Line Items" at bounding box center [290, 277] width 65 height 19
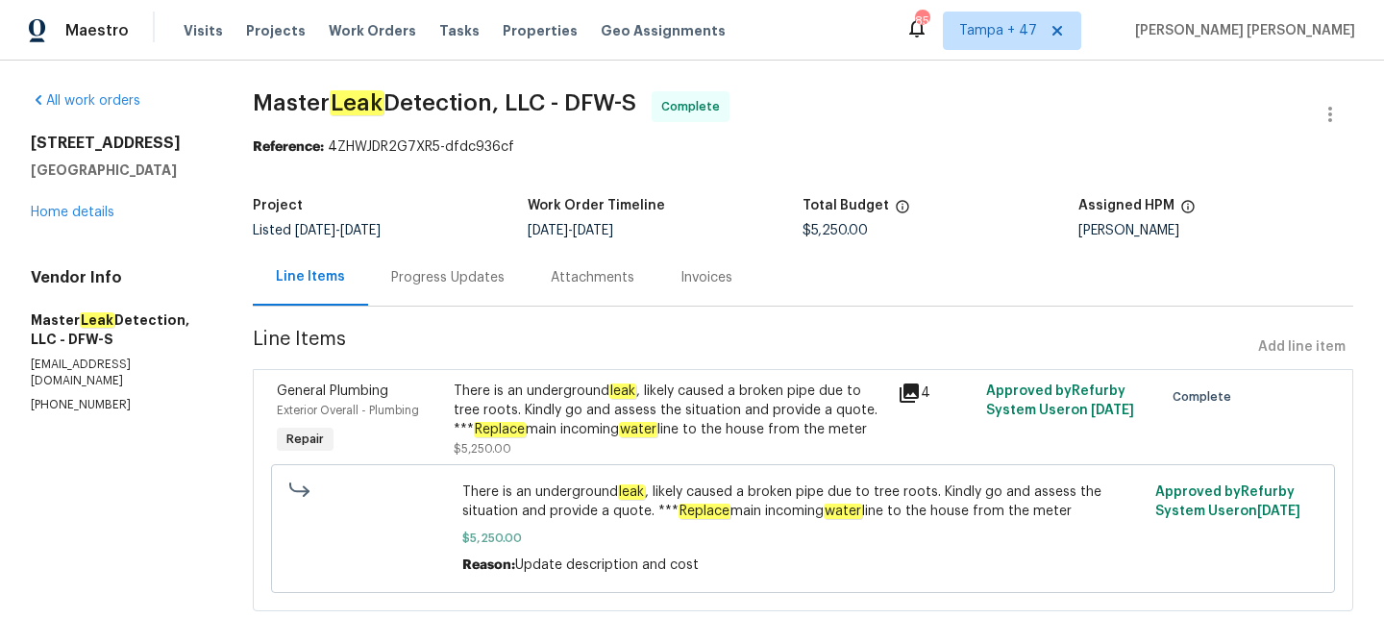
click at [440, 274] on div "Progress Updates" at bounding box center [447, 277] width 113 height 19
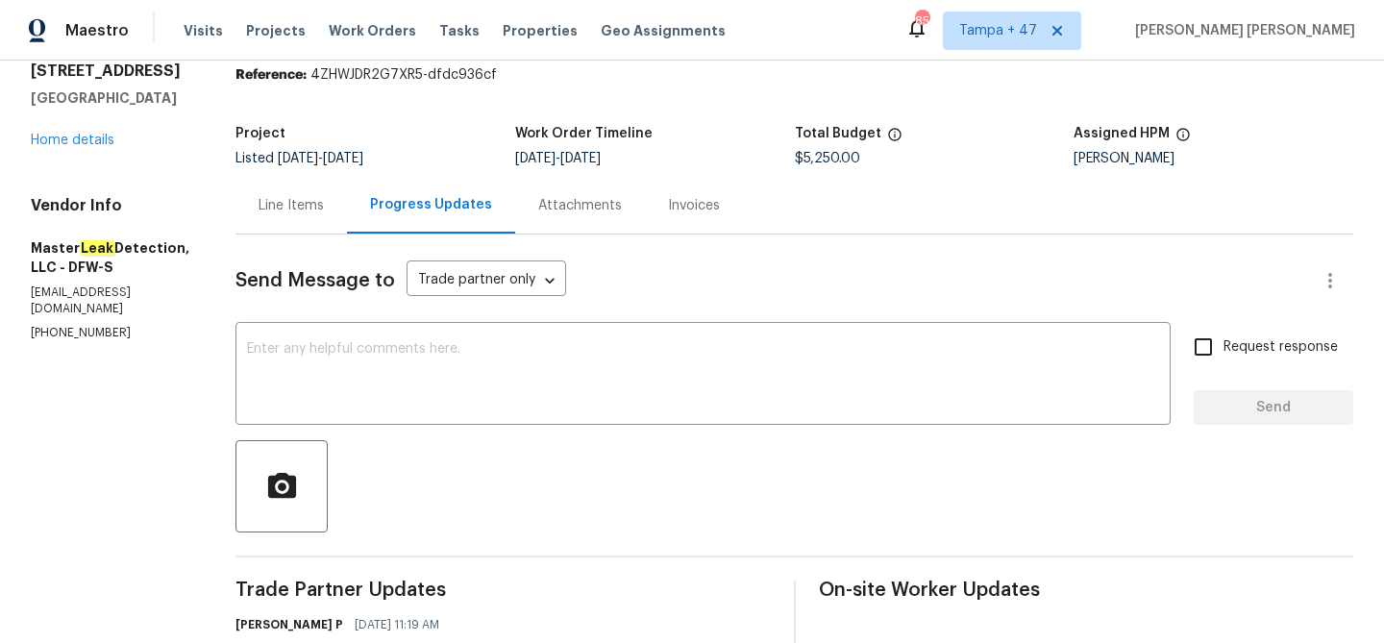
scroll to position [49, 0]
